Goal: Task Accomplishment & Management: Manage account settings

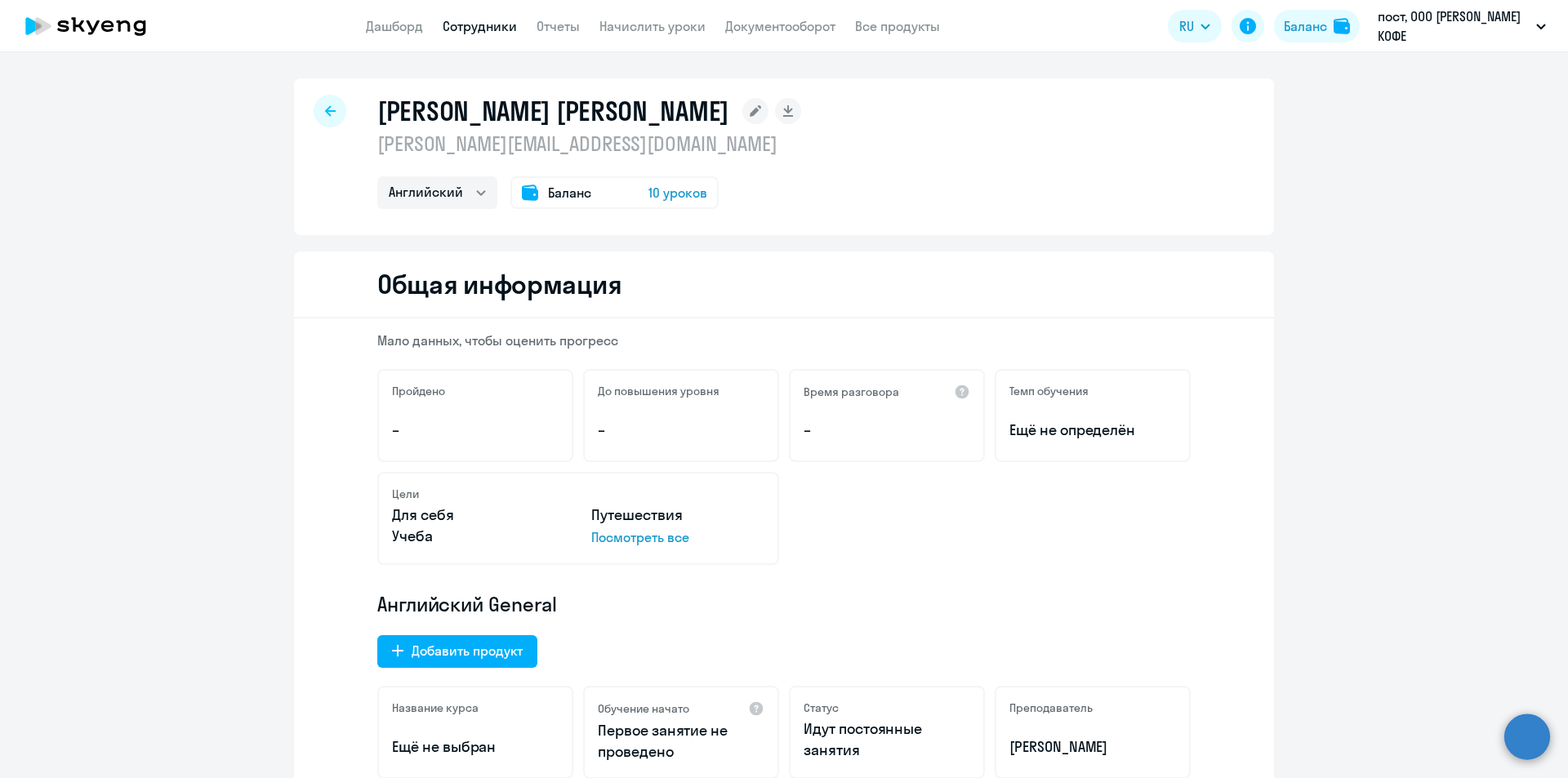
select select "english"
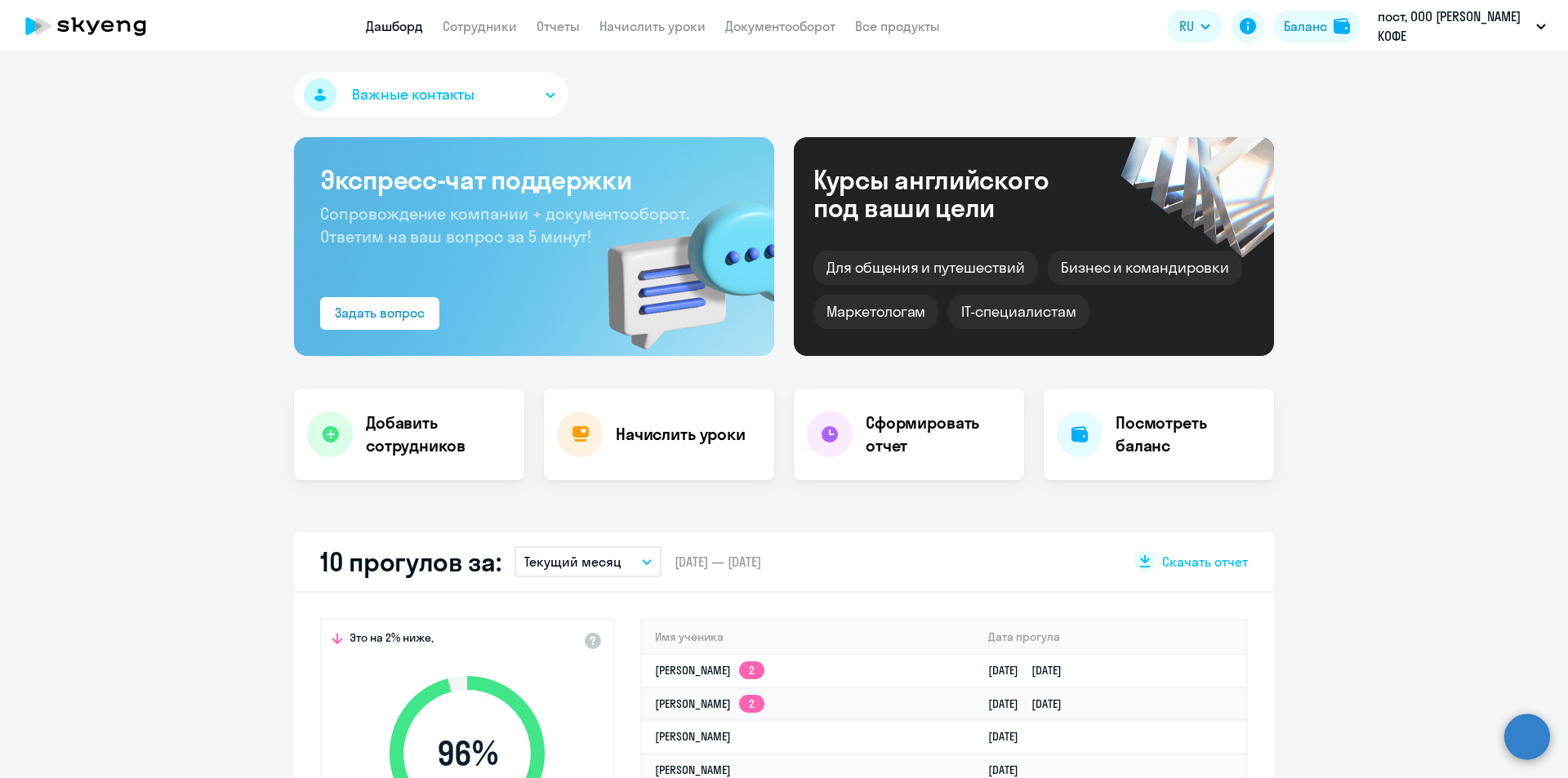
click at [621, 35] on app-menu-item-link "Начислить уроки" at bounding box center [652, 26] width 106 height 21
click at [632, 25] on link "Начислить уроки" at bounding box center [652, 26] width 106 height 16
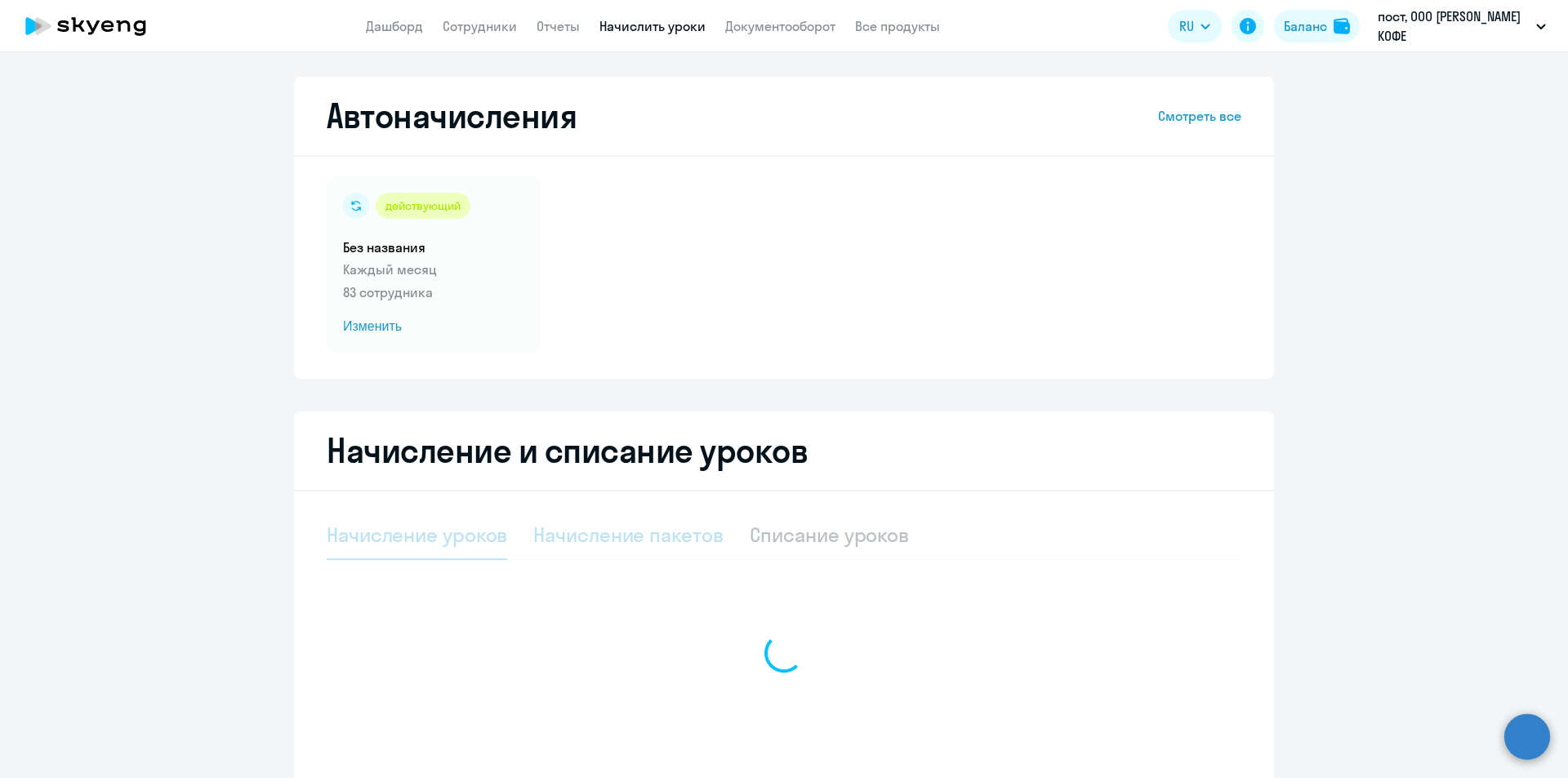
select select "10"
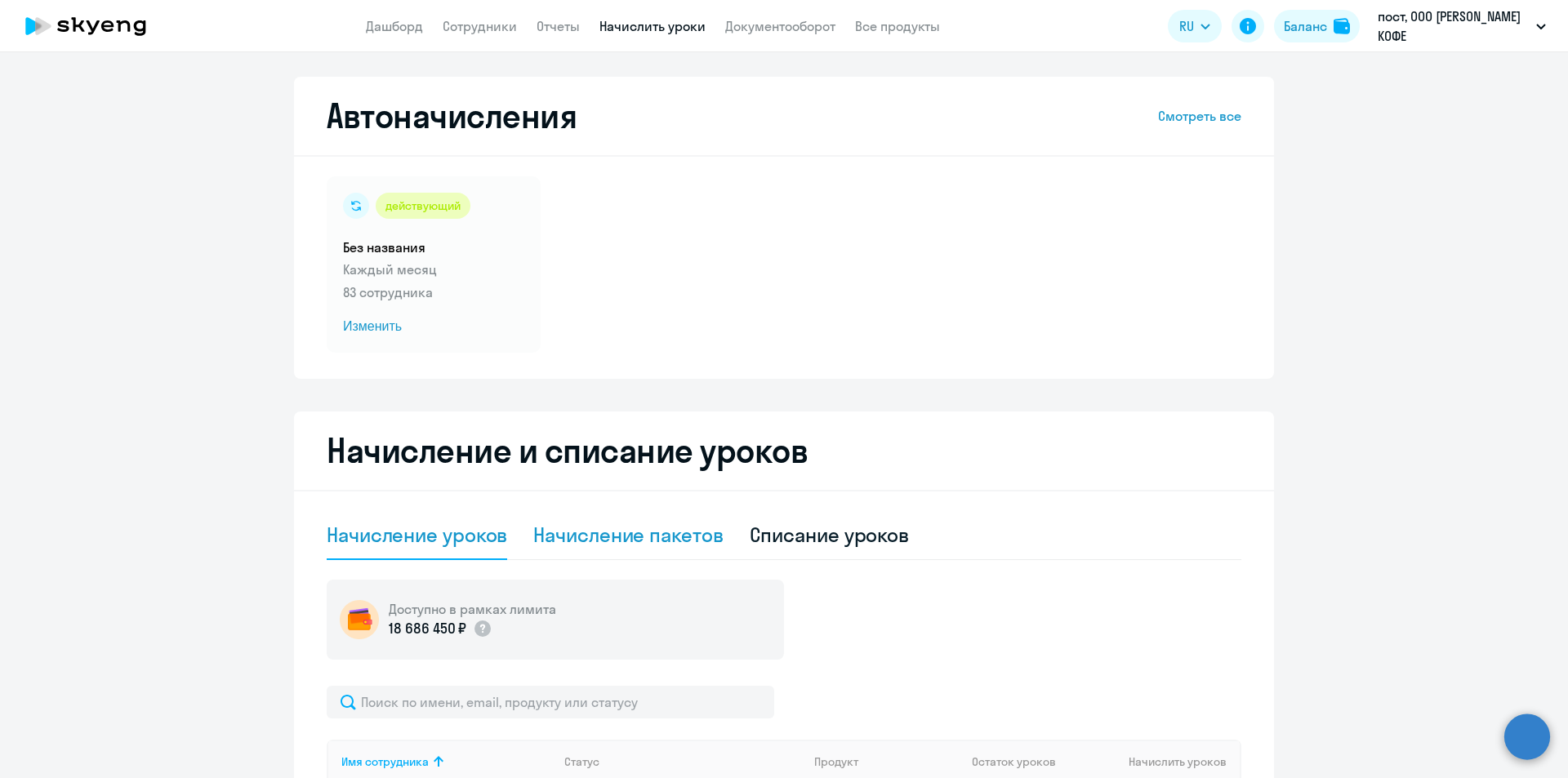
click at [653, 540] on div "Начисление пакетов" at bounding box center [628, 535] width 190 height 26
select select "10"
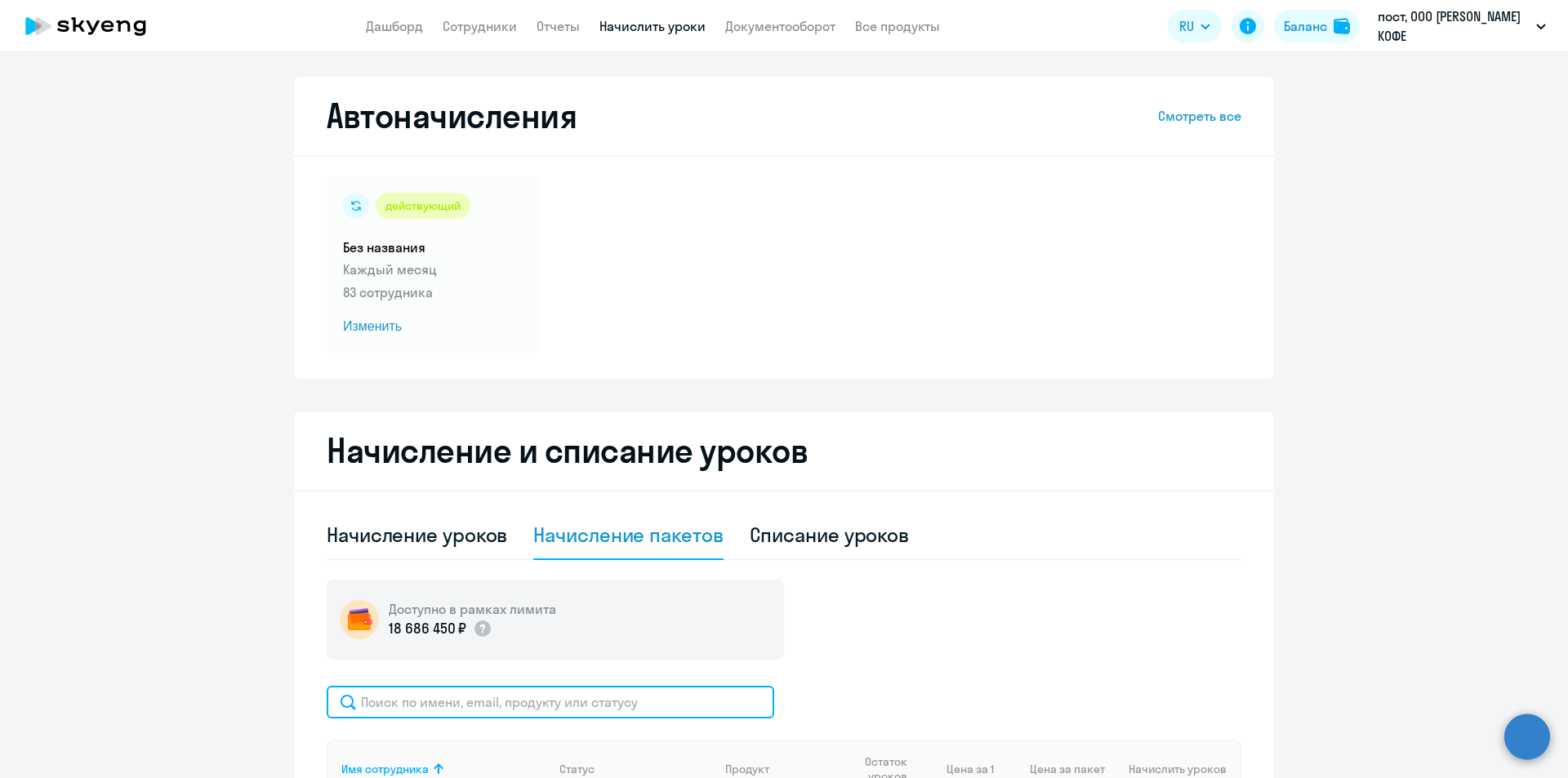
click at [611, 717] on input "text" at bounding box center [550, 702] width 448 height 33
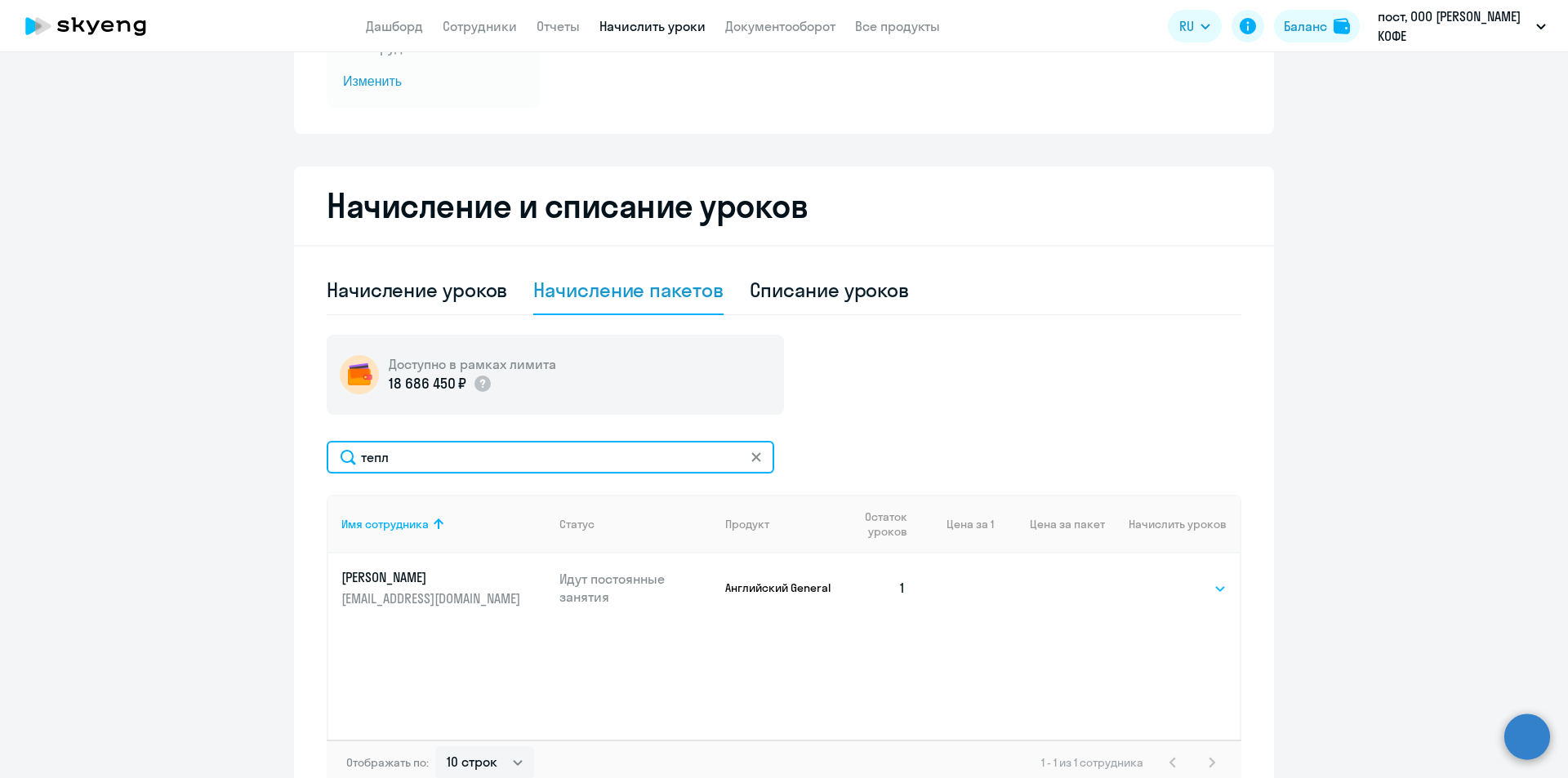
type input "тепл"
click at [1166, 590] on select "Выбрать 4 8 16 32 64" at bounding box center [1192, 588] width 67 height 20
select select "4"
click at [1160, 578] on select "Выбрать 4 8 16 32 64" at bounding box center [1192, 588] width 67 height 20
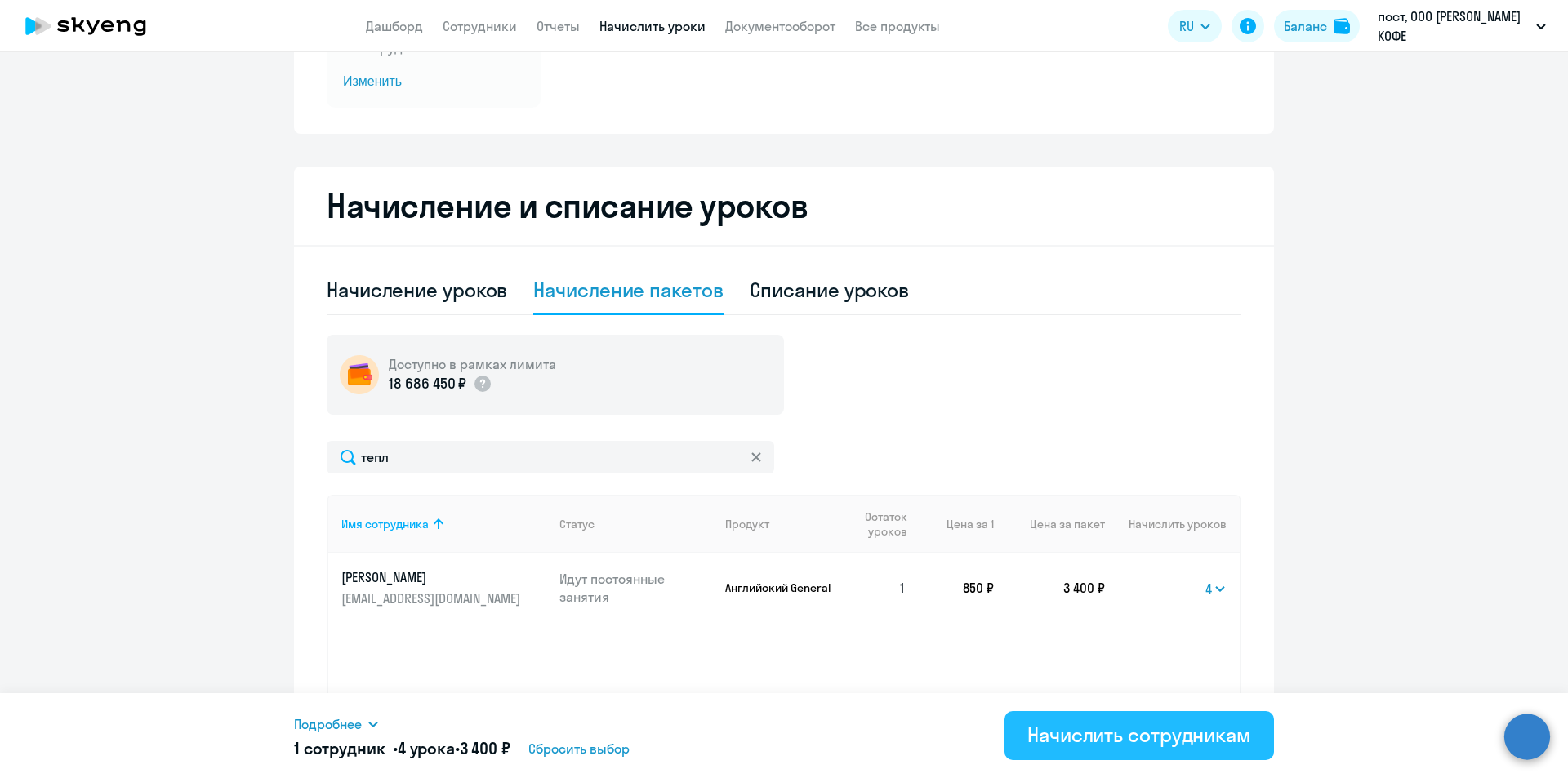
click at [1163, 721] on div "Начислить сотрудникам" at bounding box center [1139, 734] width 224 height 26
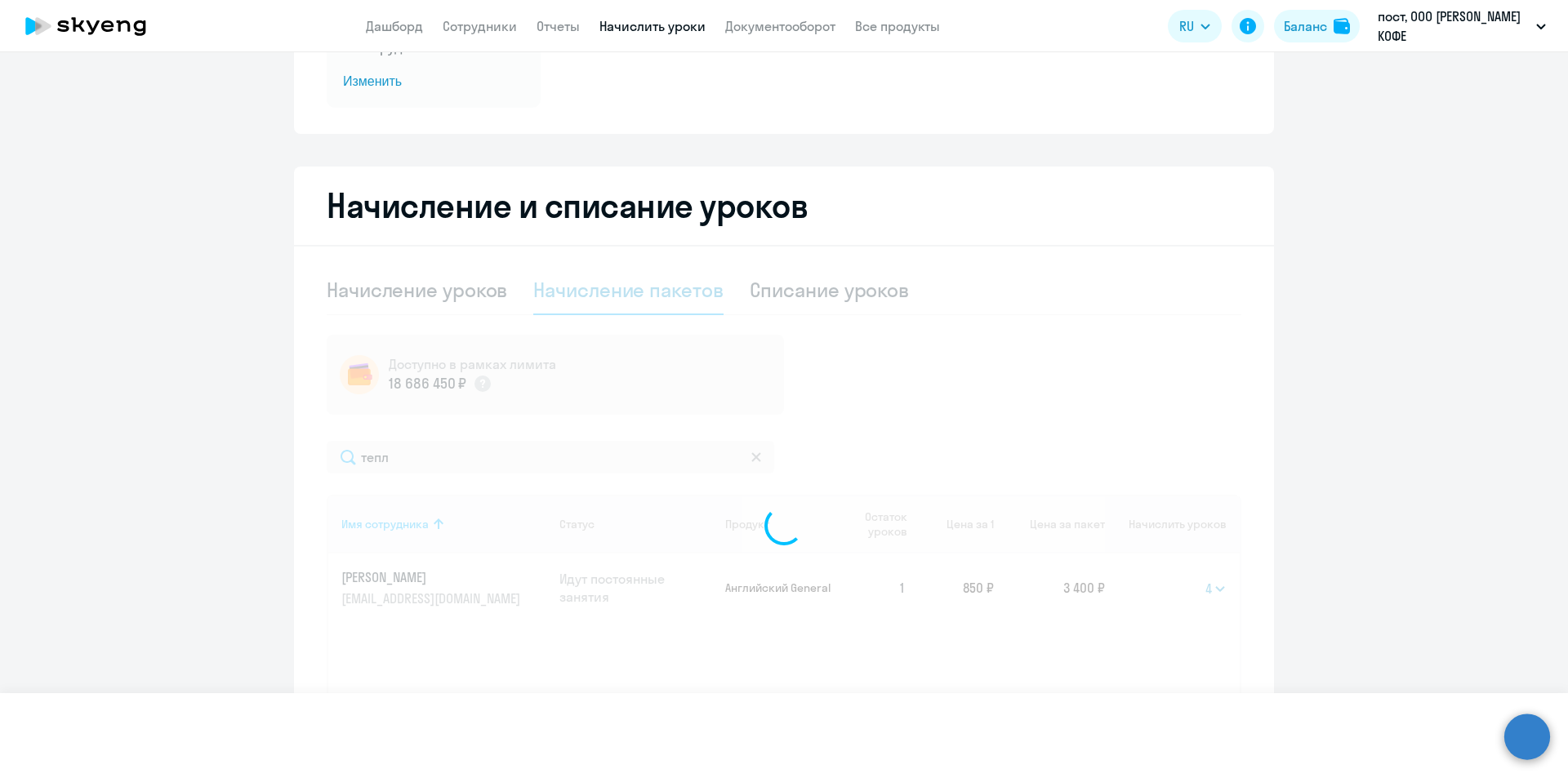
select select
